Goal: Transaction & Acquisition: Download file/media

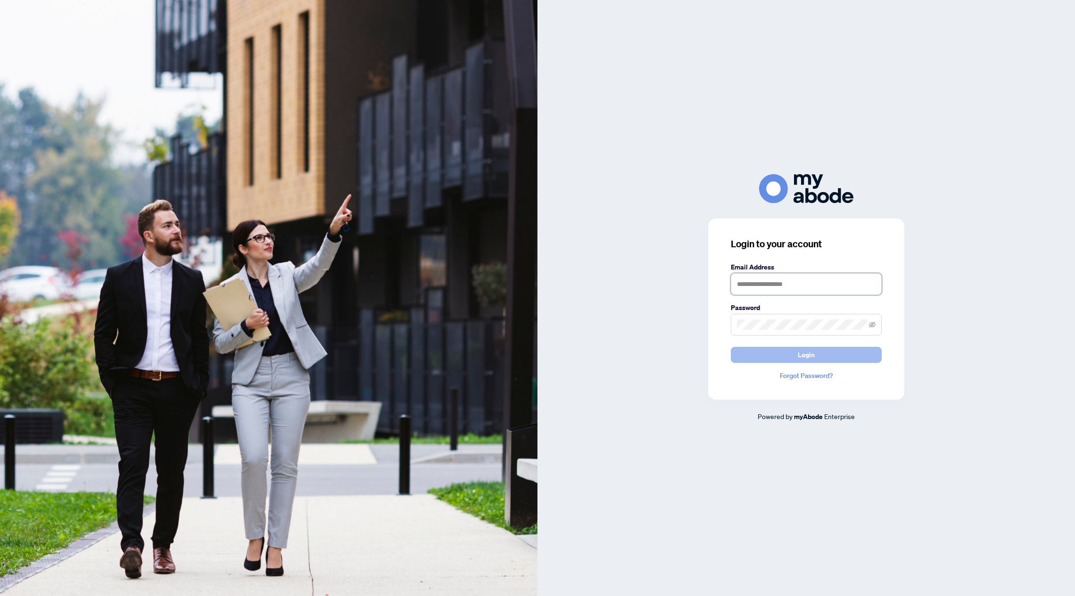
type input "**********"
click at [810, 356] on span "Login" at bounding box center [806, 354] width 17 height 15
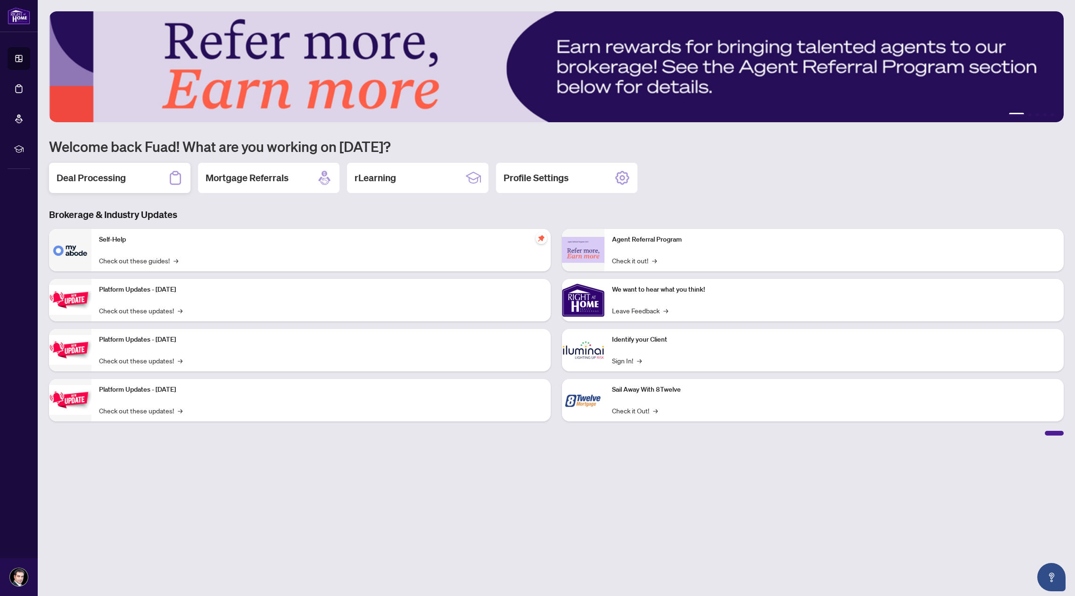
click at [99, 186] on div "Deal Processing" at bounding box center [119, 178] width 141 height 30
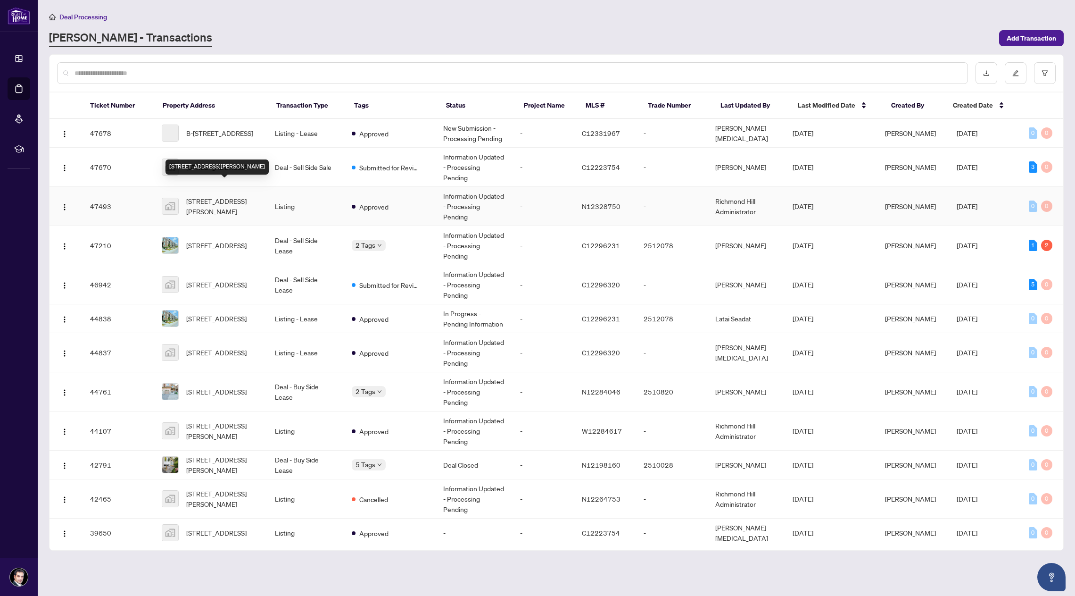
click at [230, 161] on div "[STREET_ADDRESS][PERSON_NAME]" at bounding box center [217, 166] width 103 height 15
click at [307, 160] on td "Deal - Sell Side Sale" at bounding box center [305, 167] width 77 height 39
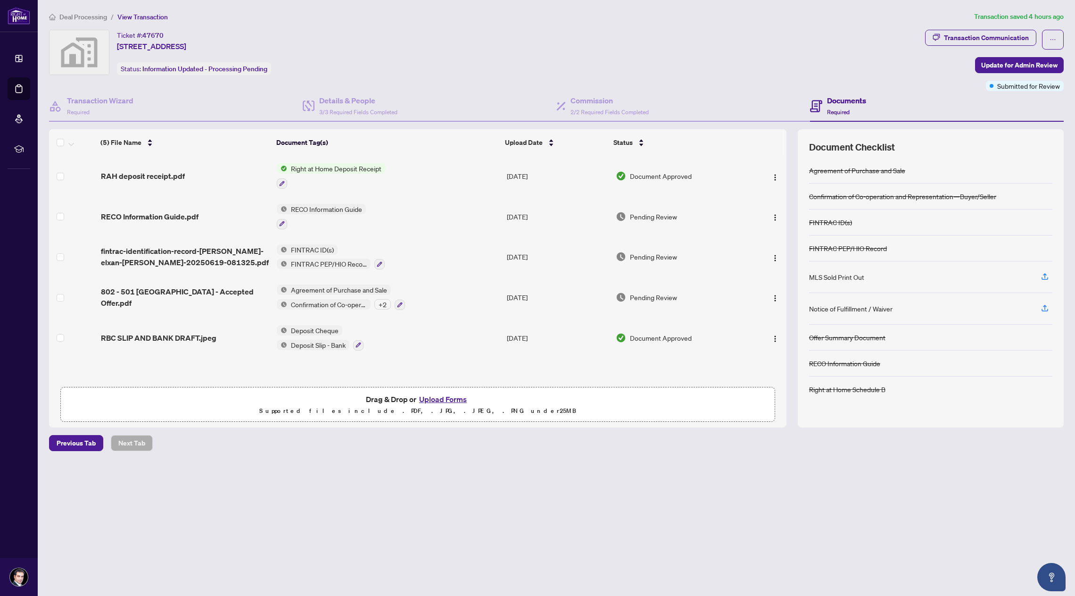
click at [374, 168] on span "Right at Home Deposit Receipt" at bounding box center [336, 168] width 98 height 10
click at [773, 176] on img "button" at bounding box center [776, 178] width 8 height 8
click at [802, 224] on span "Download" at bounding box center [817, 225] width 90 height 10
